Goal: Task Accomplishment & Management: Manage account settings

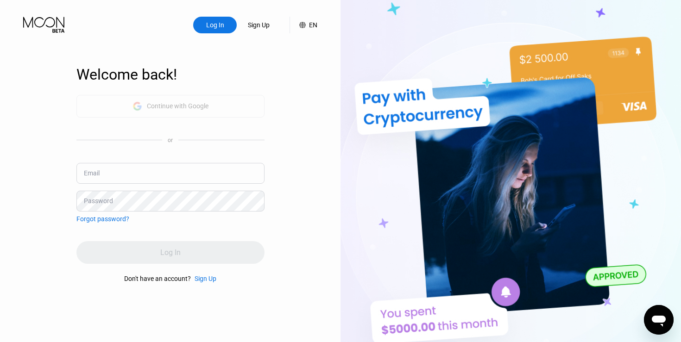
click at [164, 98] on div "Continue with Google" at bounding box center [170, 106] width 188 height 23
